Goal: Book appointment/travel/reservation

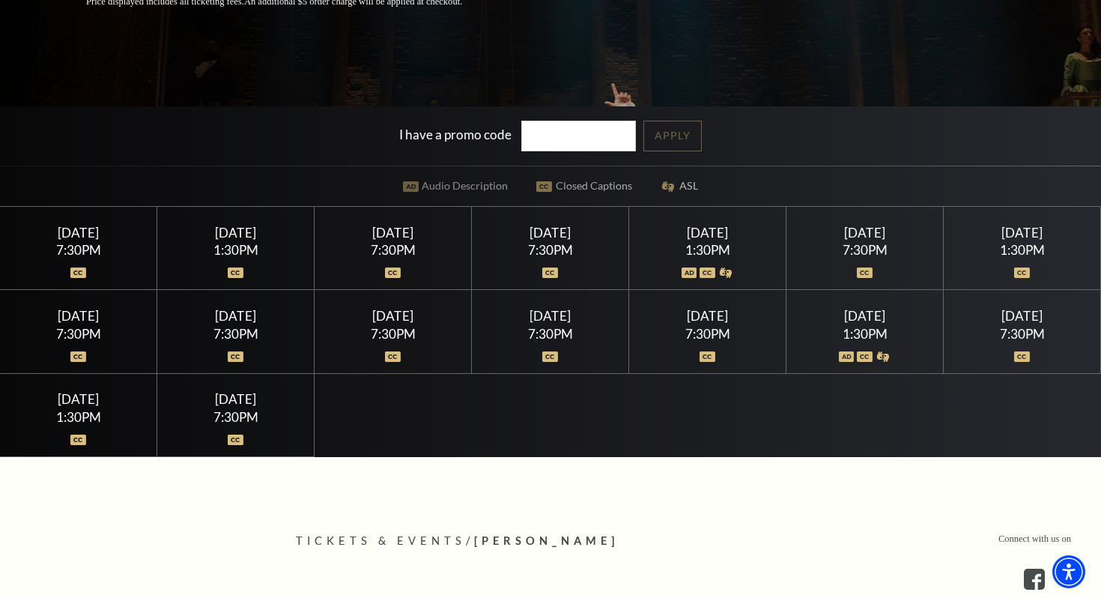
scroll to position [364, 0]
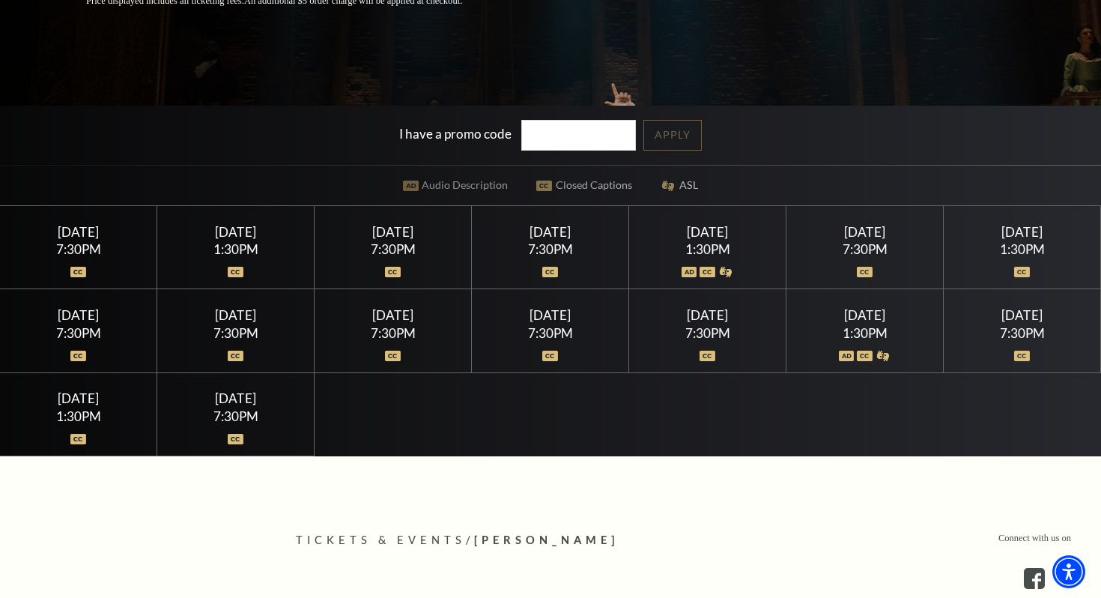
click at [241, 330] on div "7:30PM" at bounding box center [235, 333] width 121 height 13
click at [235, 358] on img at bounding box center [236, 356] width 16 height 10
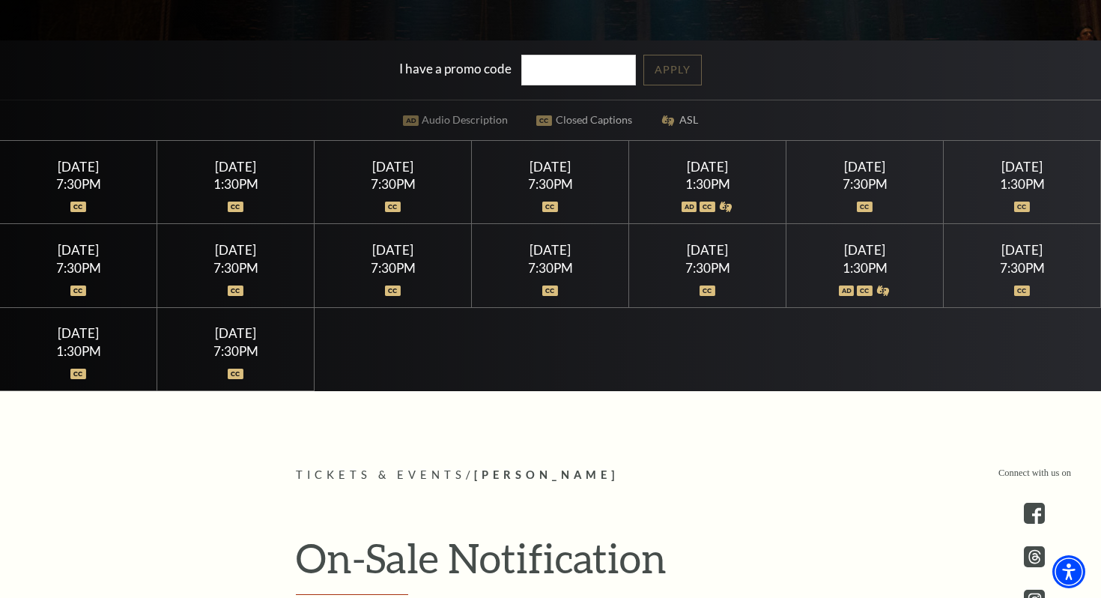
scroll to position [430, 0]
click at [241, 285] on img at bounding box center [236, 290] width 16 height 10
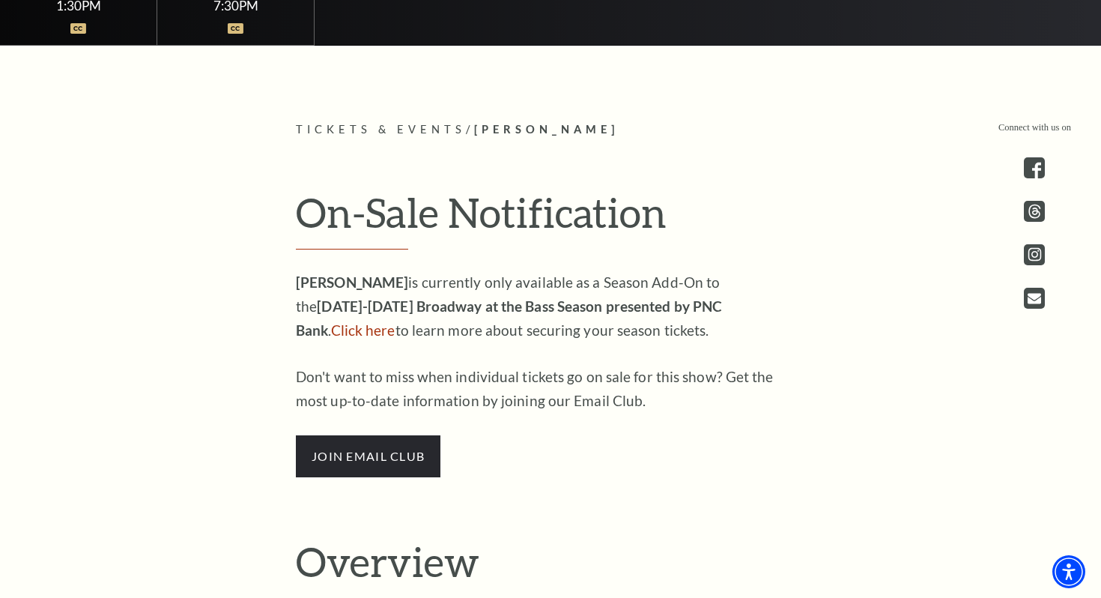
scroll to position [753, 0]
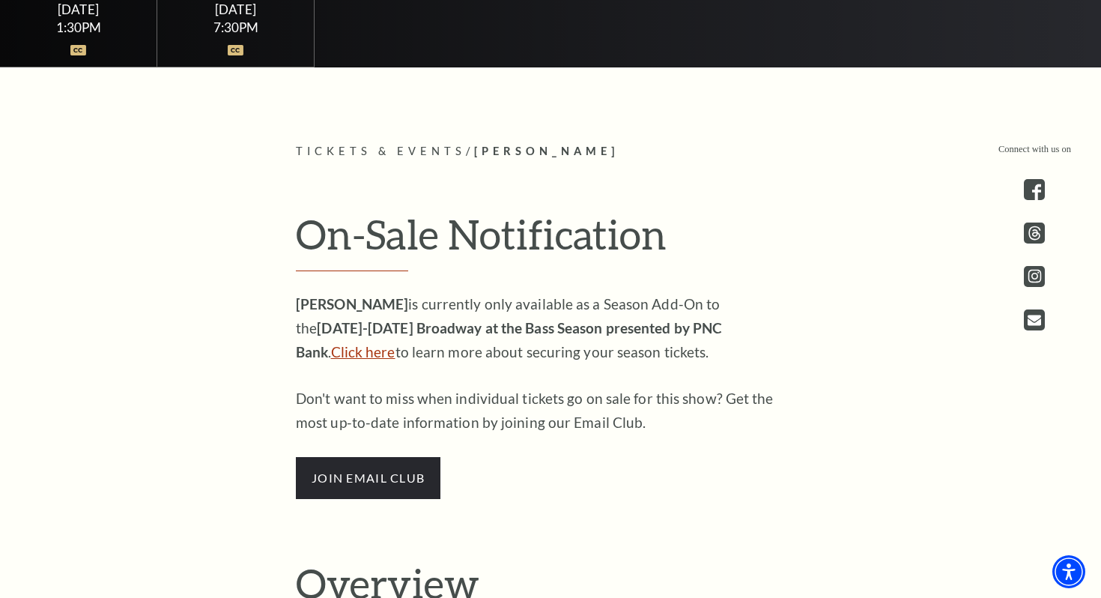
click at [396, 343] on link "Click here" at bounding box center [363, 351] width 64 height 17
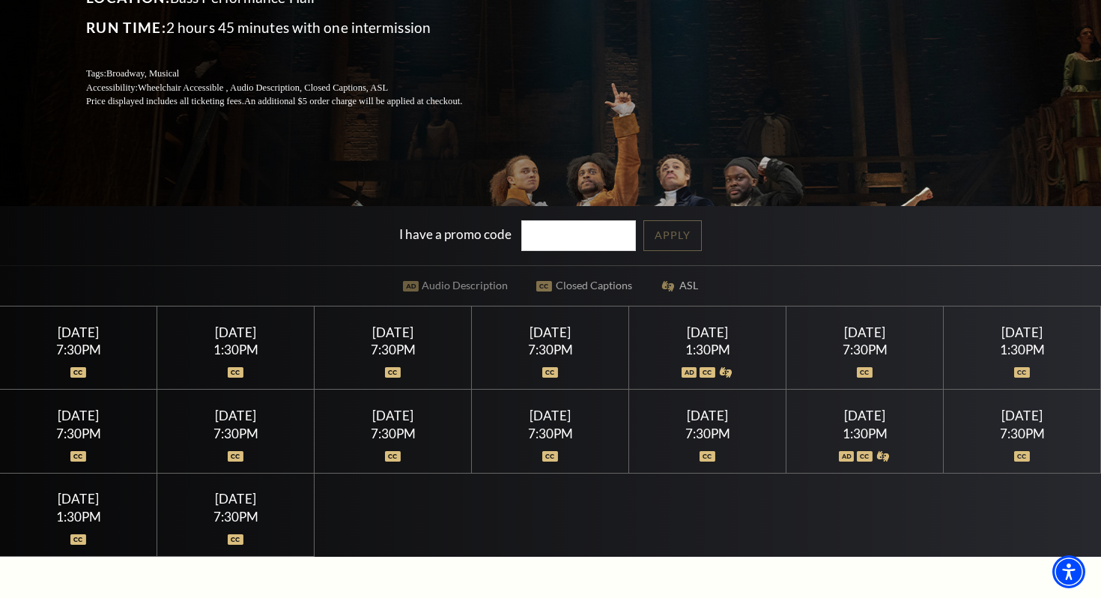
scroll to position [262, 0]
